Goal: Task Accomplishment & Management: Manage account settings

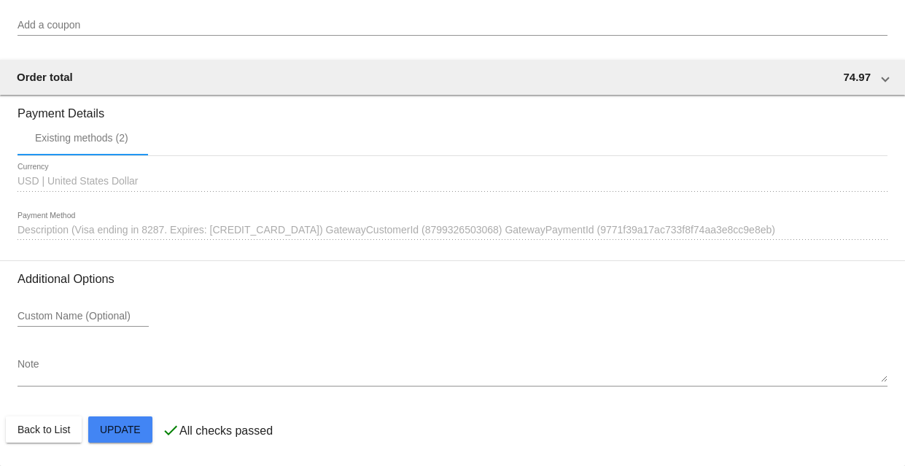
scroll to position [1354, 0]
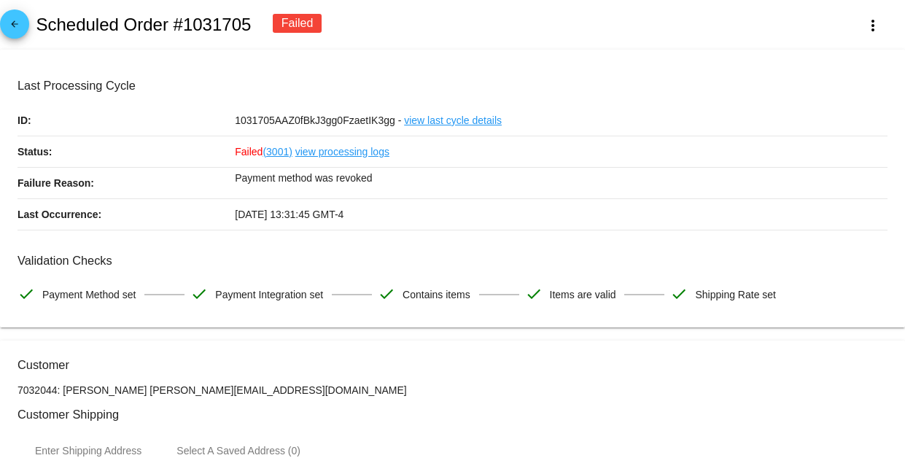
click at [271, 152] on link "(3001)" at bounding box center [277, 151] width 29 height 31
click at [224, 23] on h2 "Scheduled Order #1031705" at bounding box center [143, 25] width 215 height 20
copy h2 "1031705"
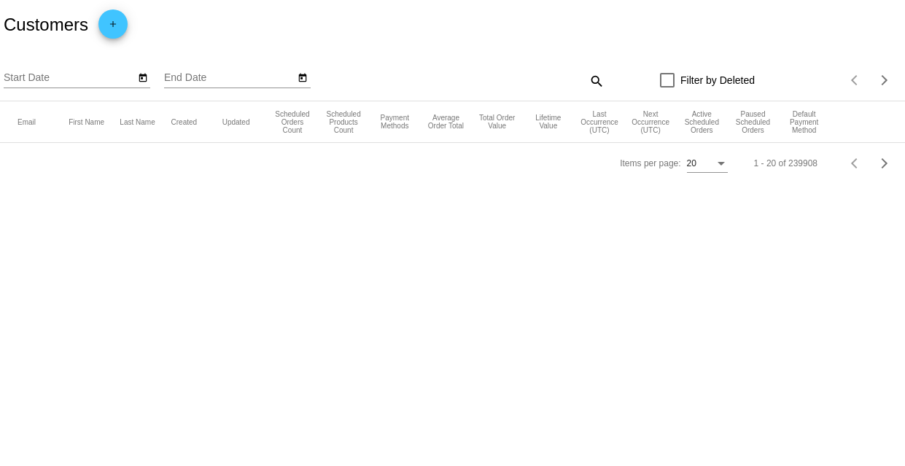
click at [591, 79] on mat-icon "search" at bounding box center [596, 80] width 18 height 23
click at [577, 82] on input "Search" at bounding box center [491, 78] width 225 height 12
paste input "Email is already associated with another customer. Enter a unique email."
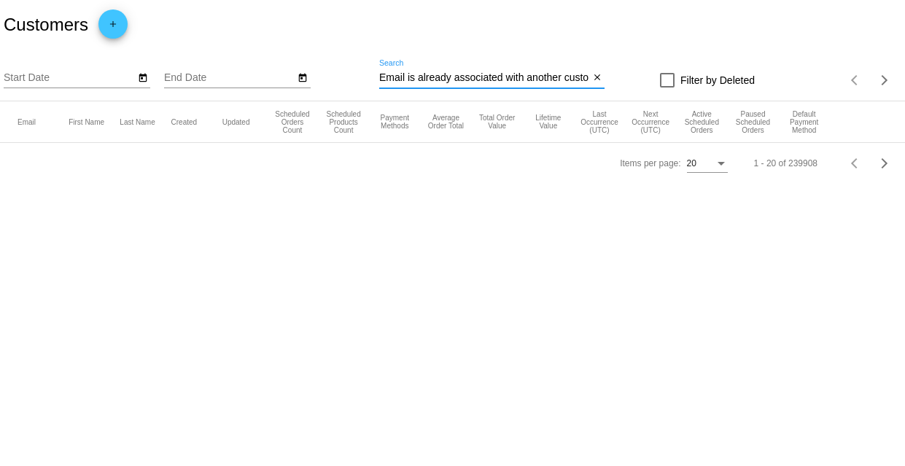
scroll to position [0, 119]
click at [577, 82] on input "Email is already associated with another customer. Enter a unique email." at bounding box center [484, 78] width 210 height 12
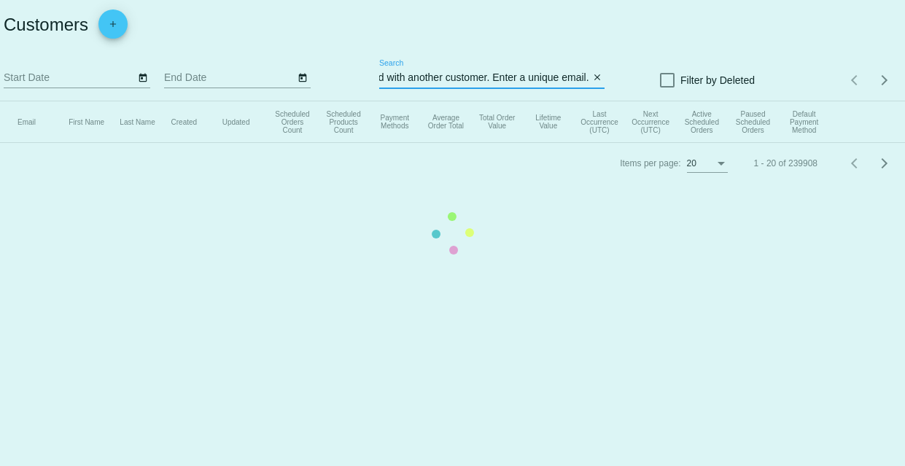
click at [577, 82] on app-dashboard-customers "Customers add Start Date End Date Email is already associated with another cust…" at bounding box center [452, 92] width 905 height 184
type input "Email is already associated with another customer. Enter a unique email."
click at [577, 101] on mat-table "Email First Name Last Name Created Updated Scheduled Orders Count Scheduled Pro…" at bounding box center [452, 122] width 905 height 42
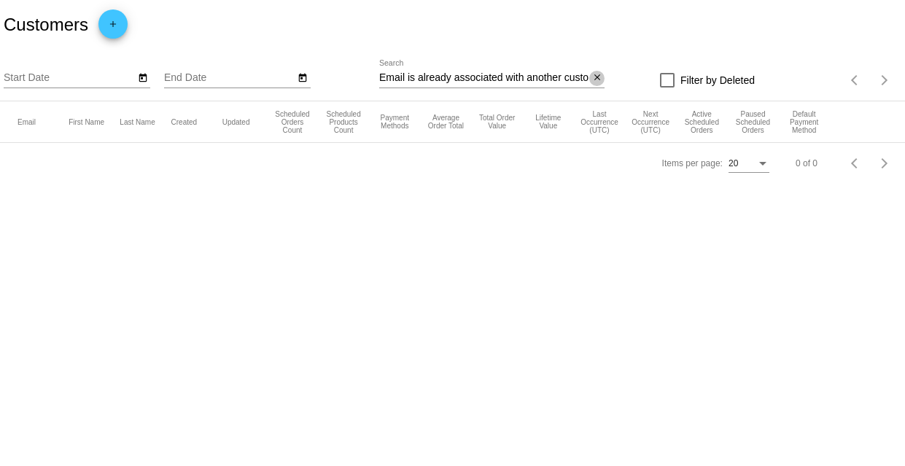
click at [596, 79] on mat-icon "close" at bounding box center [597, 78] width 10 height 12
click at [592, 79] on mat-icon "search" at bounding box center [596, 80] width 18 height 23
click at [539, 75] on input "Search" at bounding box center [491, 78] width 225 height 12
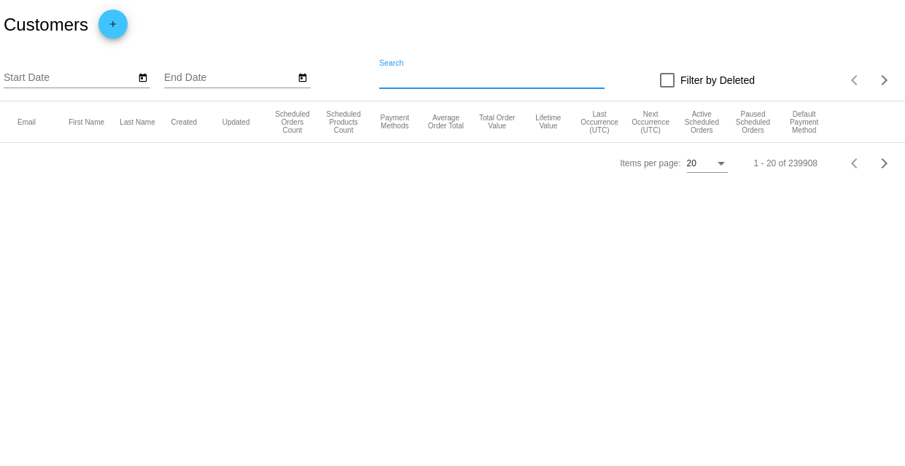
paste input "toninaylorww@gmail.com"
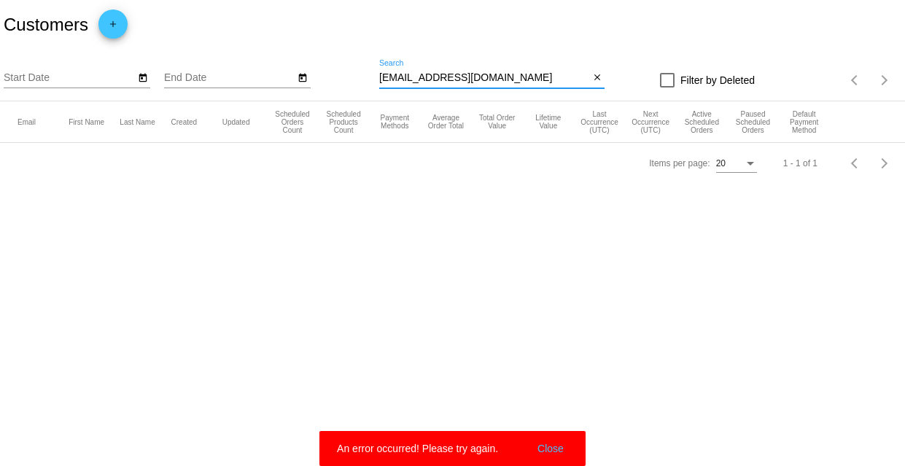
click at [549, 449] on button "Close" at bounding box center [550, 448] width 35 height 15
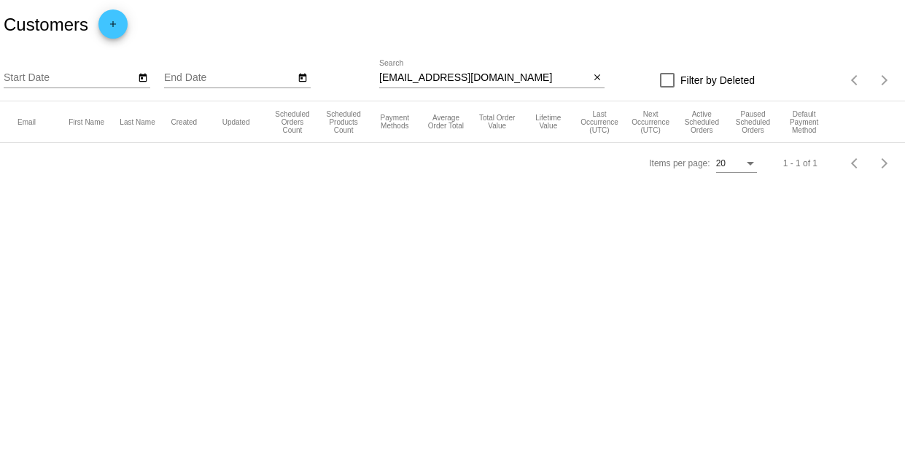
click at [492, 80] on input "toninaylorww@gmail.com" at bounding box center [484, 78] width 210 height 12
click at [451, 78] on input "toninaylorww@gmail.com" at bounding box center [484, 78] width 210 height 12
paste input "ntluv2dance@yahoo"
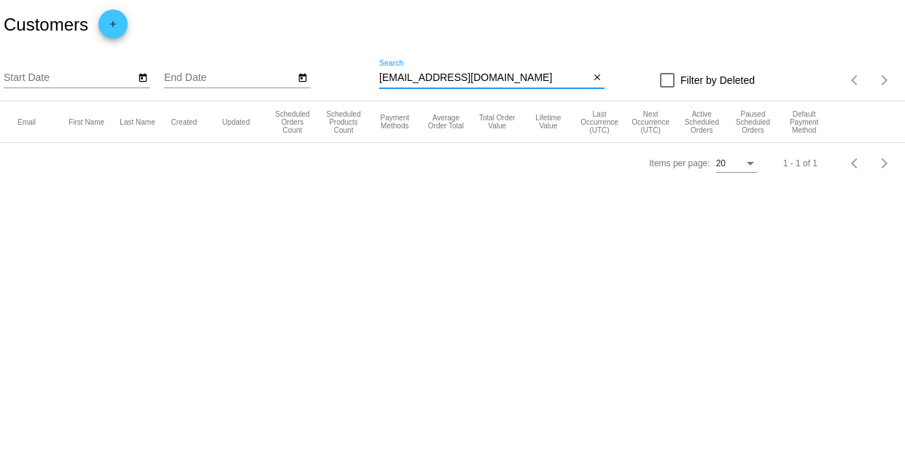
type input "tntluv2dance@yahoo.com"
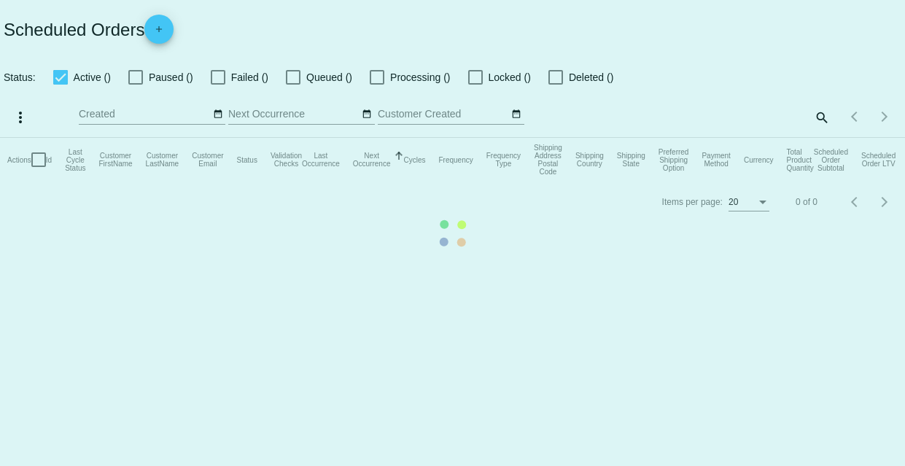
checkbox input "false"
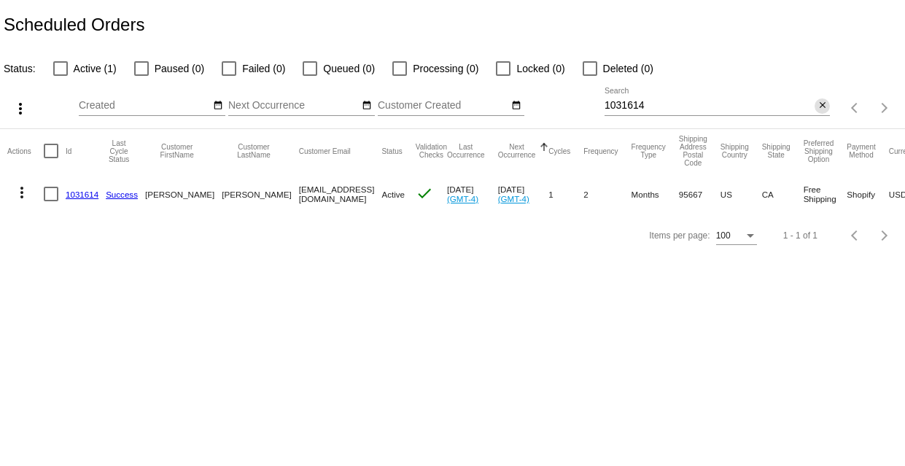
click at [821, 106] on mat-icon "close" at bounding box center [823, 106] width 10 height 12
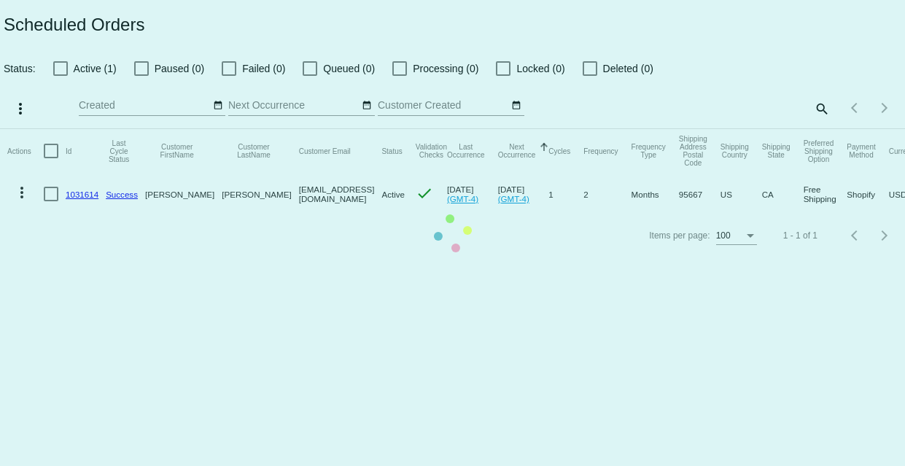
click at [816, 129] on mat-table "Actions Id Last Cycle Status Customer FirstName Customer LastName Customer Emai…" at bounding box center [452, 172] width 905 height 86
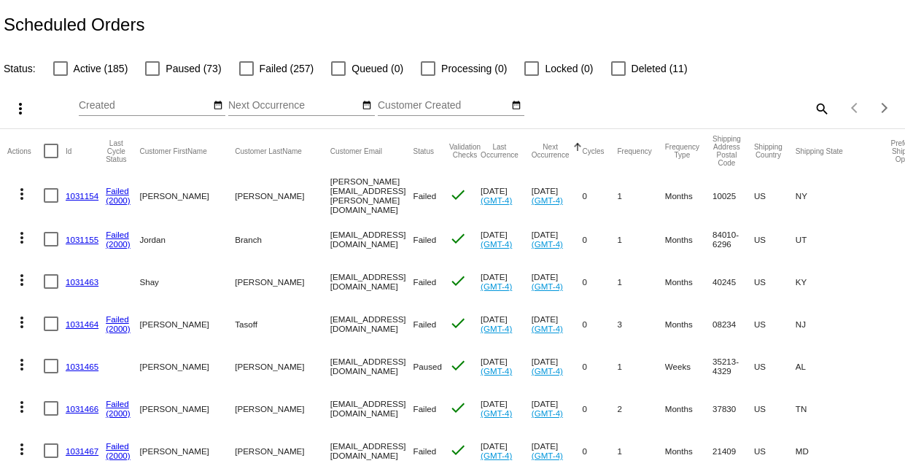
click at [830, 107] on div "Items per page: 100 1 - 100 of 526" at bounding box center [867, 108] width 75 height 41
click at [812, 109] on mat-icon "search" at bounding box center [821, 108] width 18 height 23
click at [692, 108] on input "Search" at bounding box center [717, 106] width 225 height 12
paste input "tntluv2dance@yahoo.com"
type input "tntluv2dance@yahoo.com"
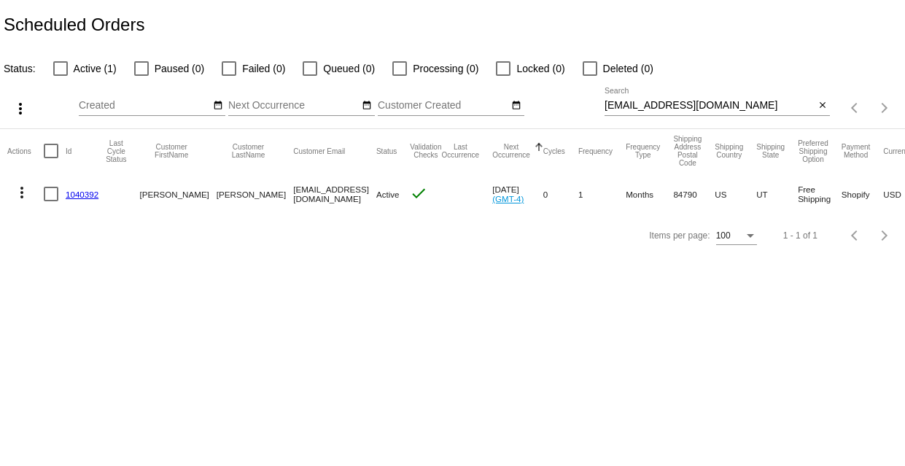
click at [80, 193] on link "1040392" at bounding box center [82, 194] width 33 height 9
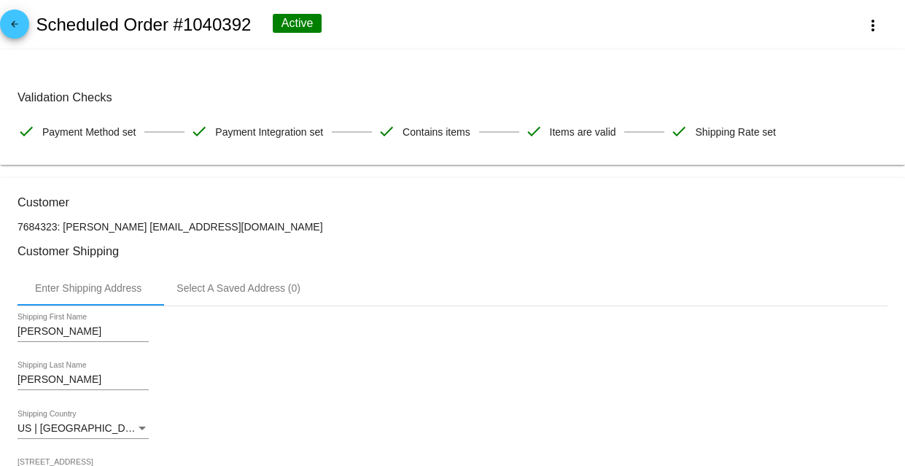
click at [11, 20] on mat-icon "arrow_back" at bounding box center [15, 28] width 18 height 18
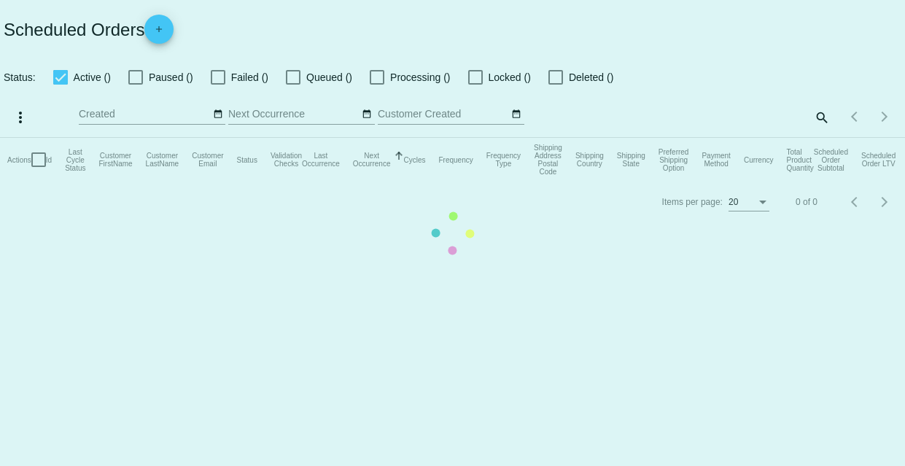
checkbox input "false"
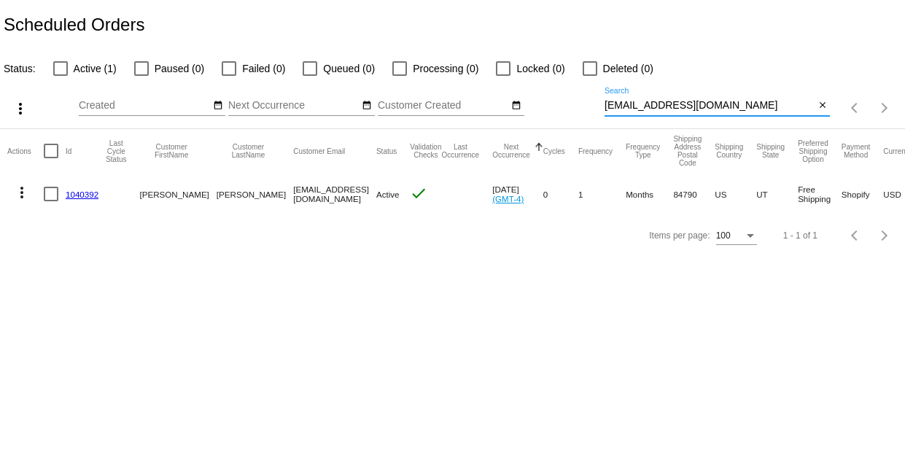
click at [666, 105] on input "tntluv2dance@yahoo.com" at bounding box center [710, 106] width 210 height 12
paste input "oninaylorww@gmail"
type input "toninaylorww@gmail.com"
